Goal: Find specific page/section: Find specific page/section

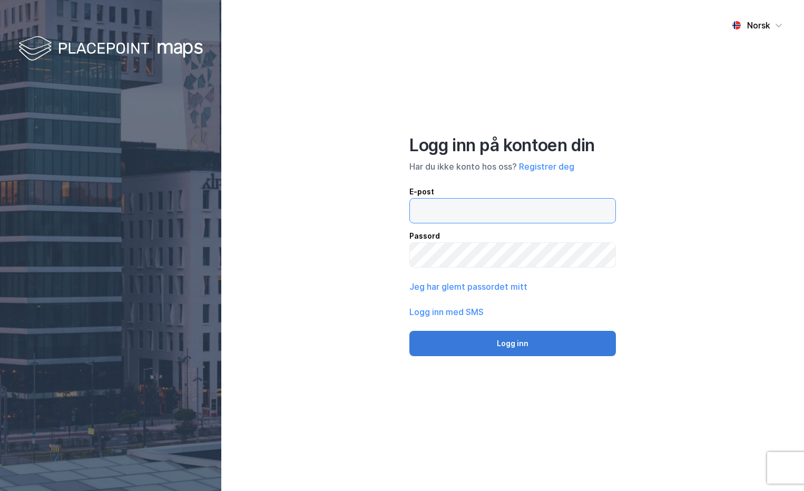
type input "[PERSON_NAME][EMAIL_ADDRESS][DOMAIN_NAME]"
click at [479, 338] on button "Logg inn" at bounding box center [512, 343] width 206 height 25
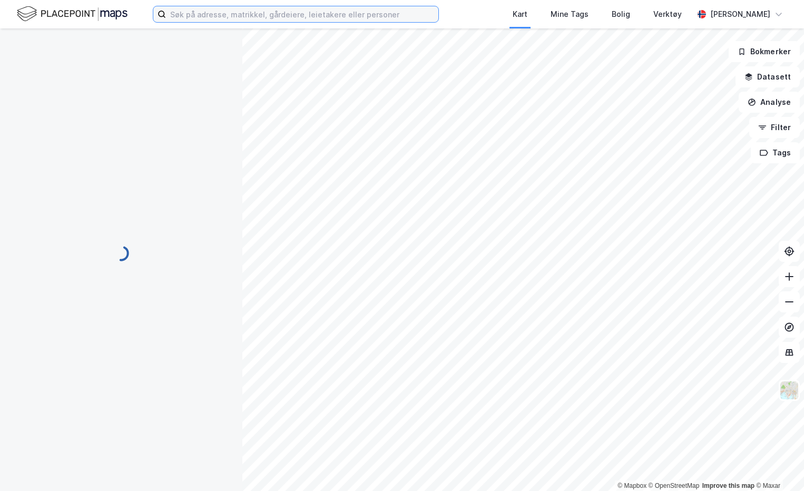
click at [208, 17] on input at bounding box center [302, 14] width 272 height 16
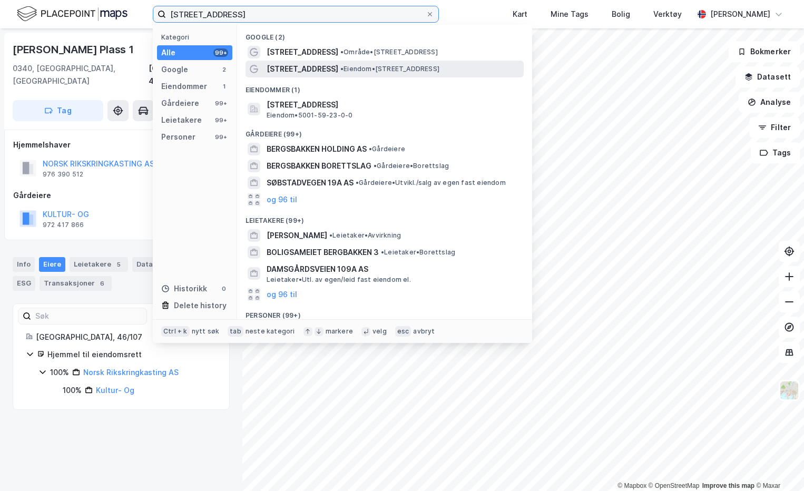
type input "[STREET_ADDRESS]"
click at [321, 67] on span "[STREET_ADDRESS]" at bounding box center [303, 69] width 72 height 13
